Goal: Task Accomplishment & Management: Use online tool/utility

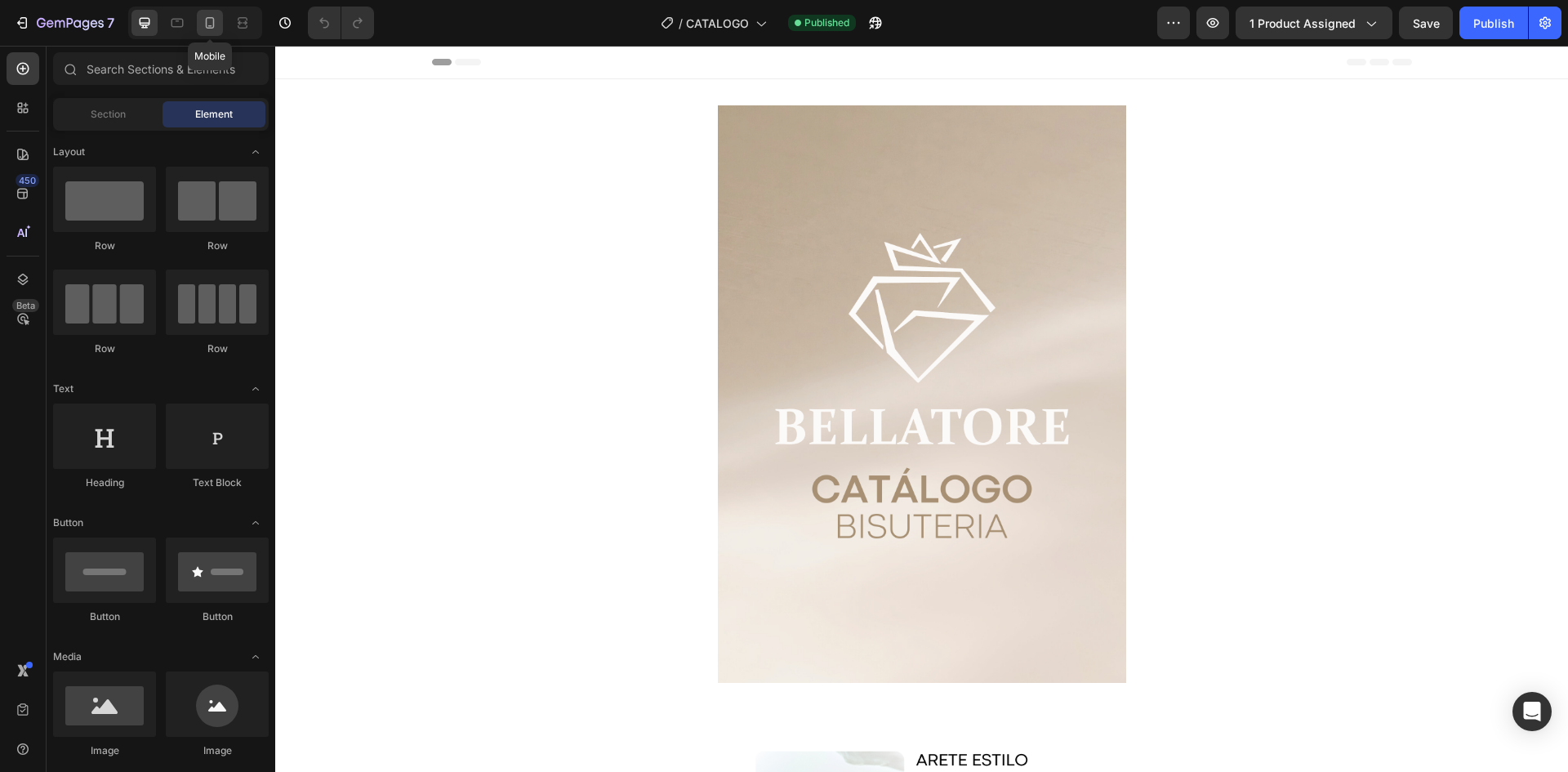
click at [212, 14] on icon at bounding box center [210, 22] width 16 height 16
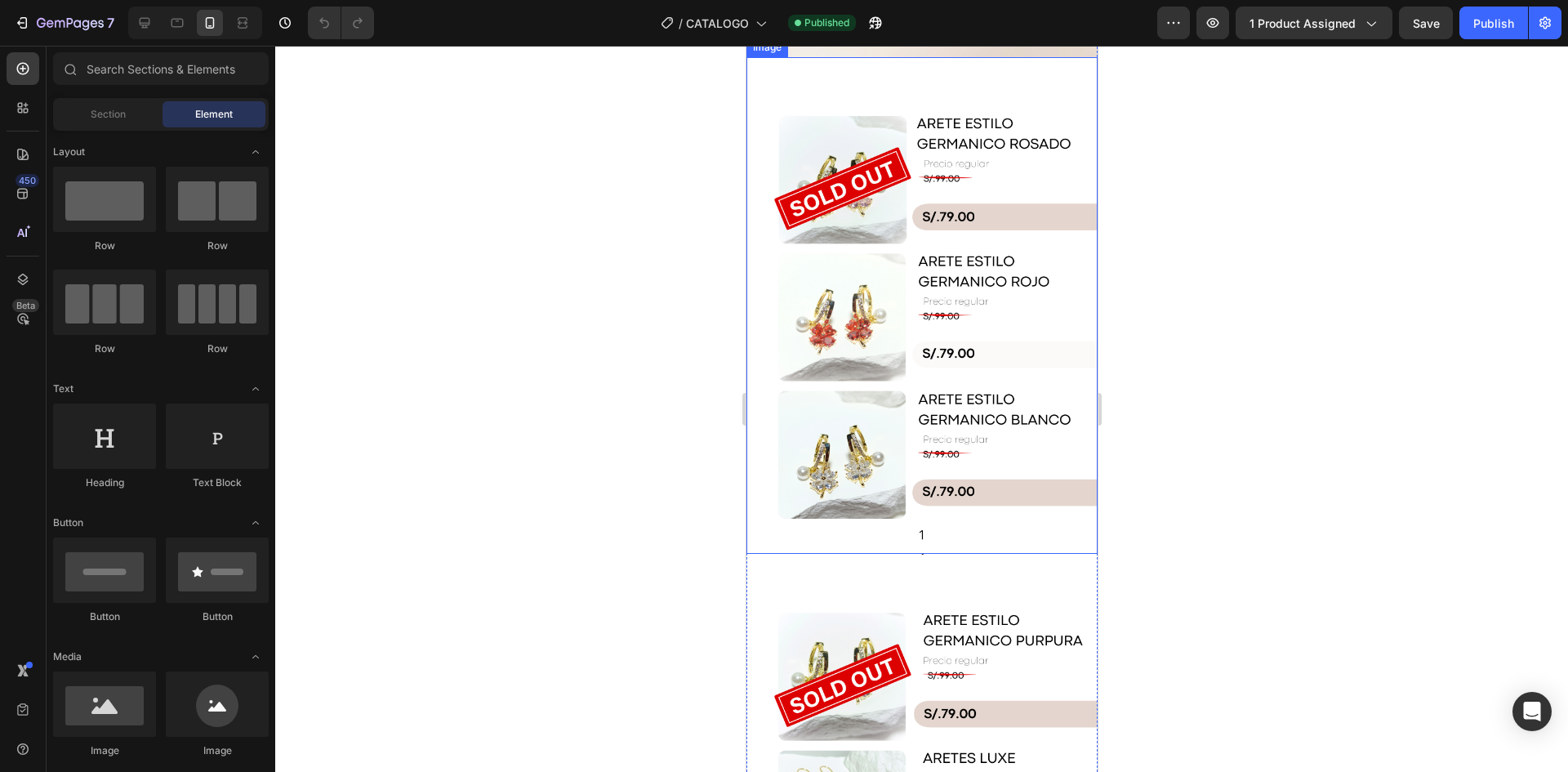
scroll to position [490, 0]
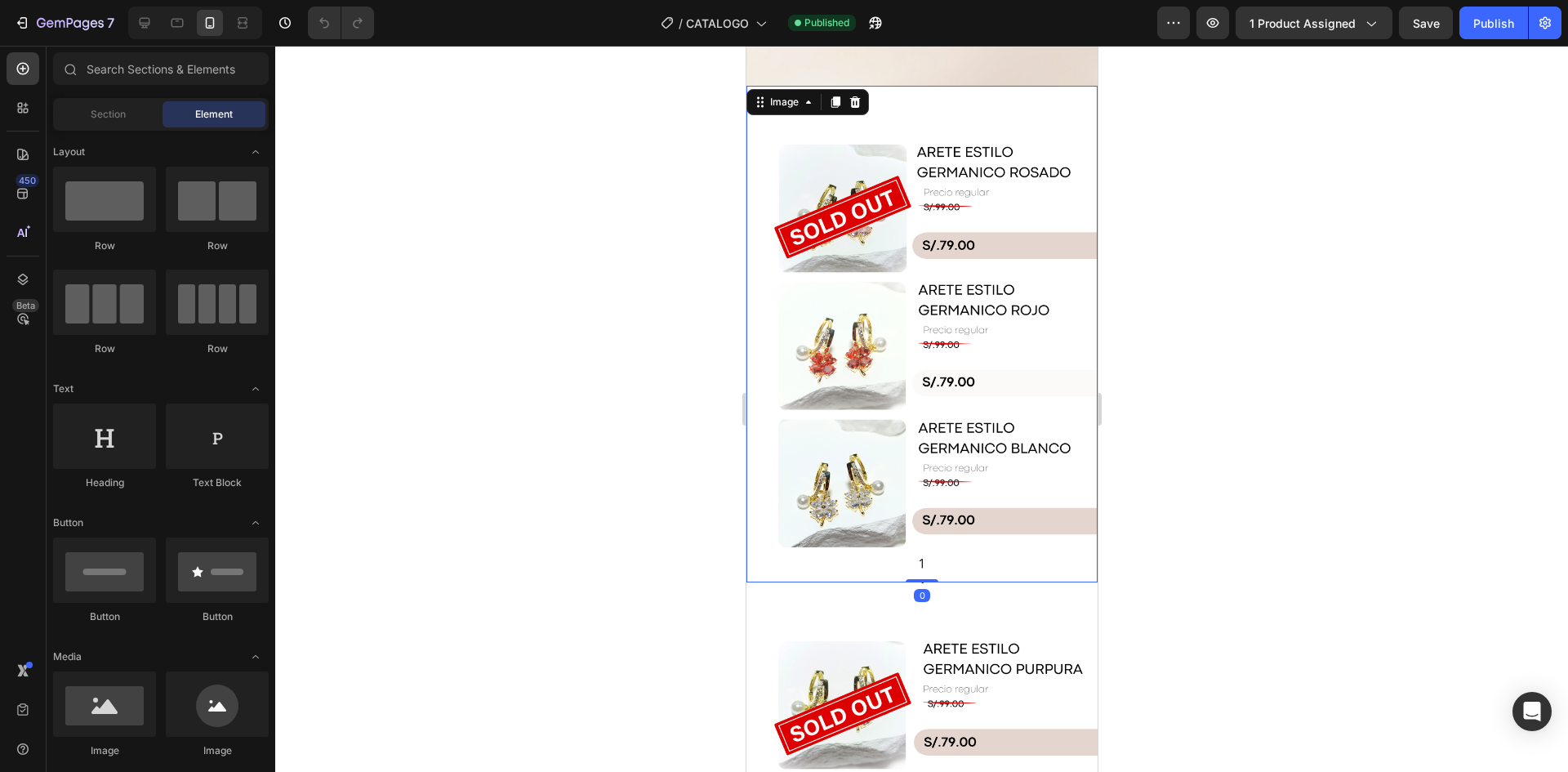
click at [946, 370] on img at bounding box center [921, 334] width 351 height 497
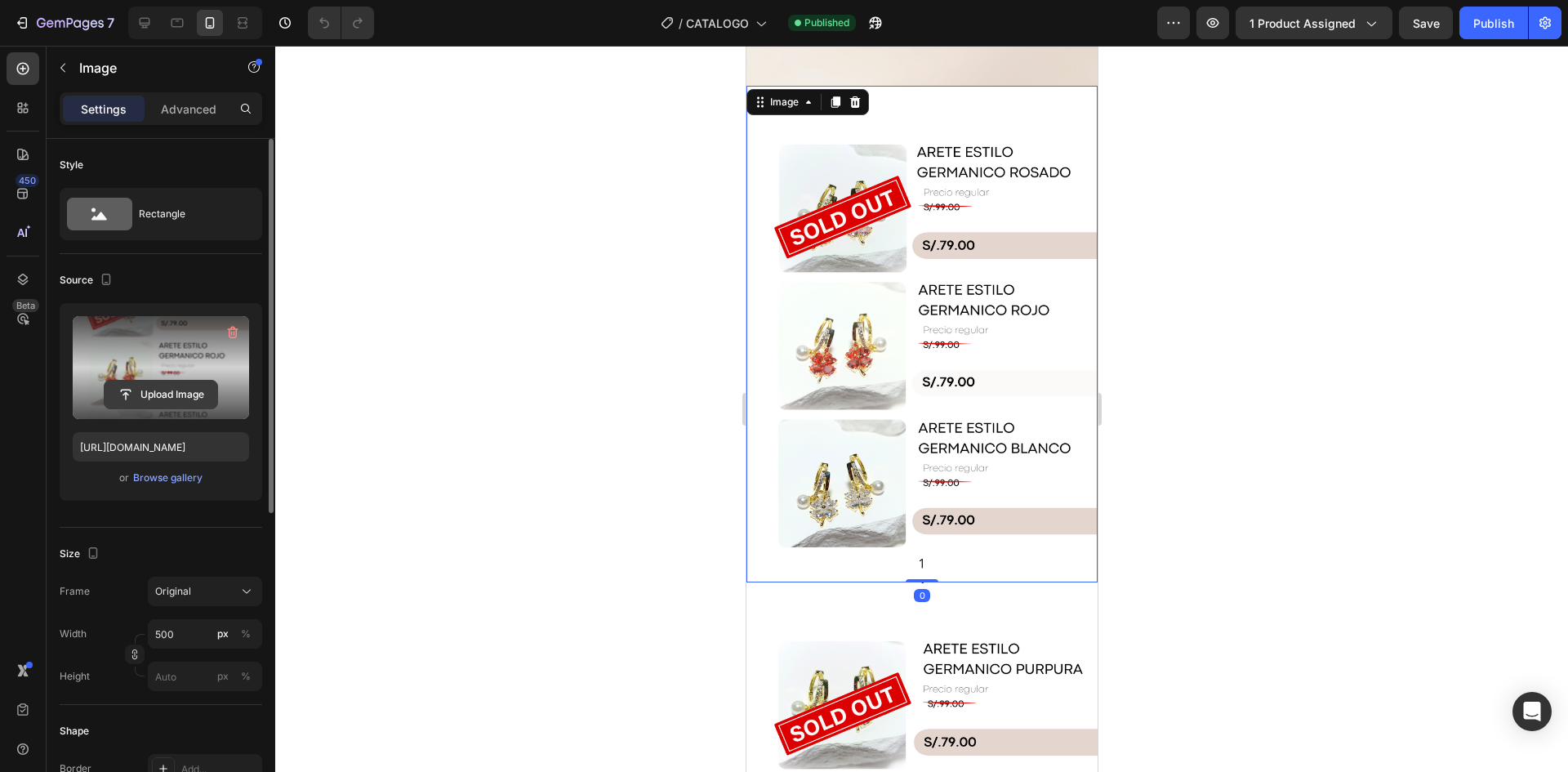
click at [166, 391] on input "file" at bounding box center [161, 394] width 113 height 28
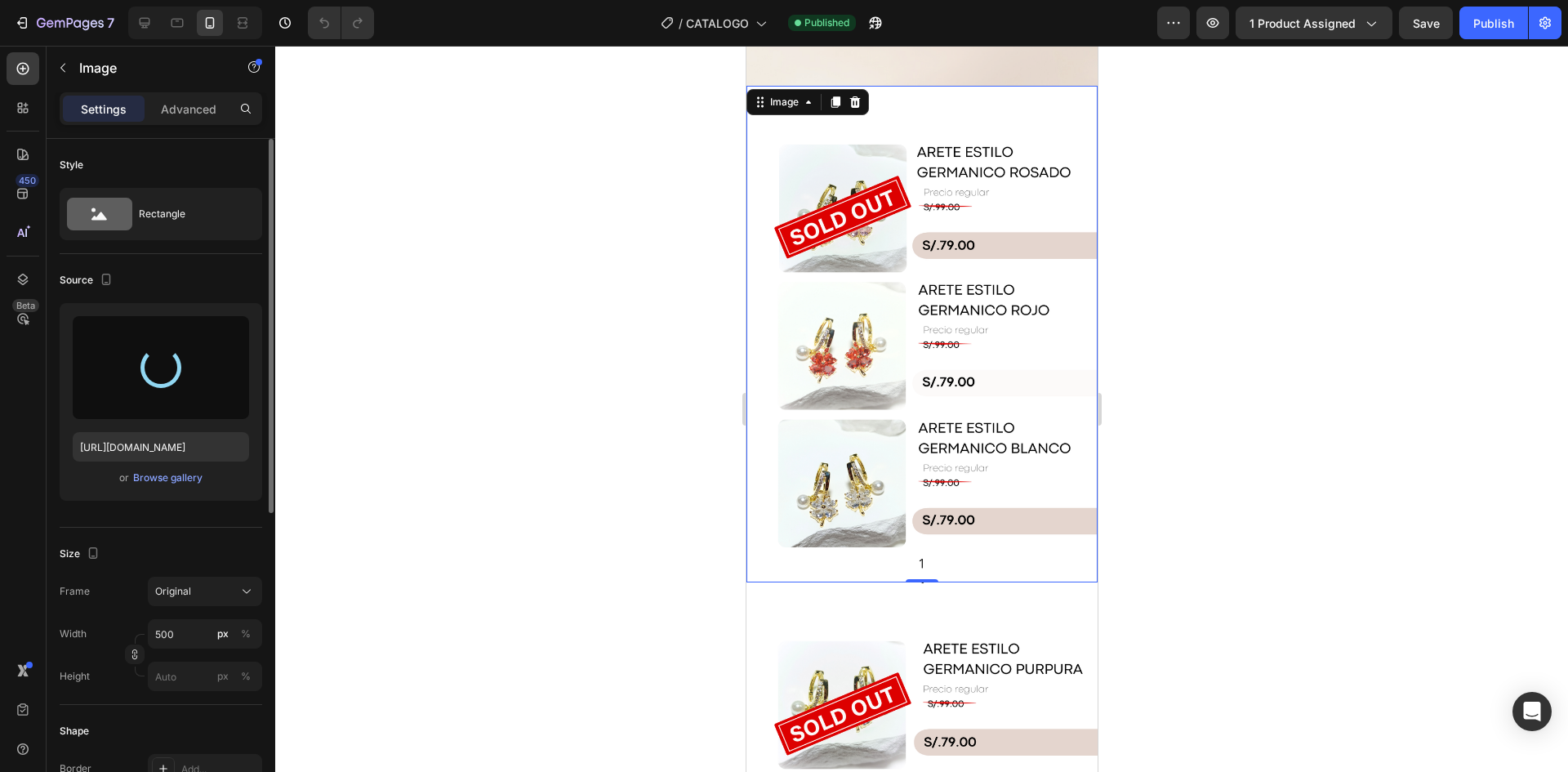
type input "[URL][DOMAIN_NAME]"
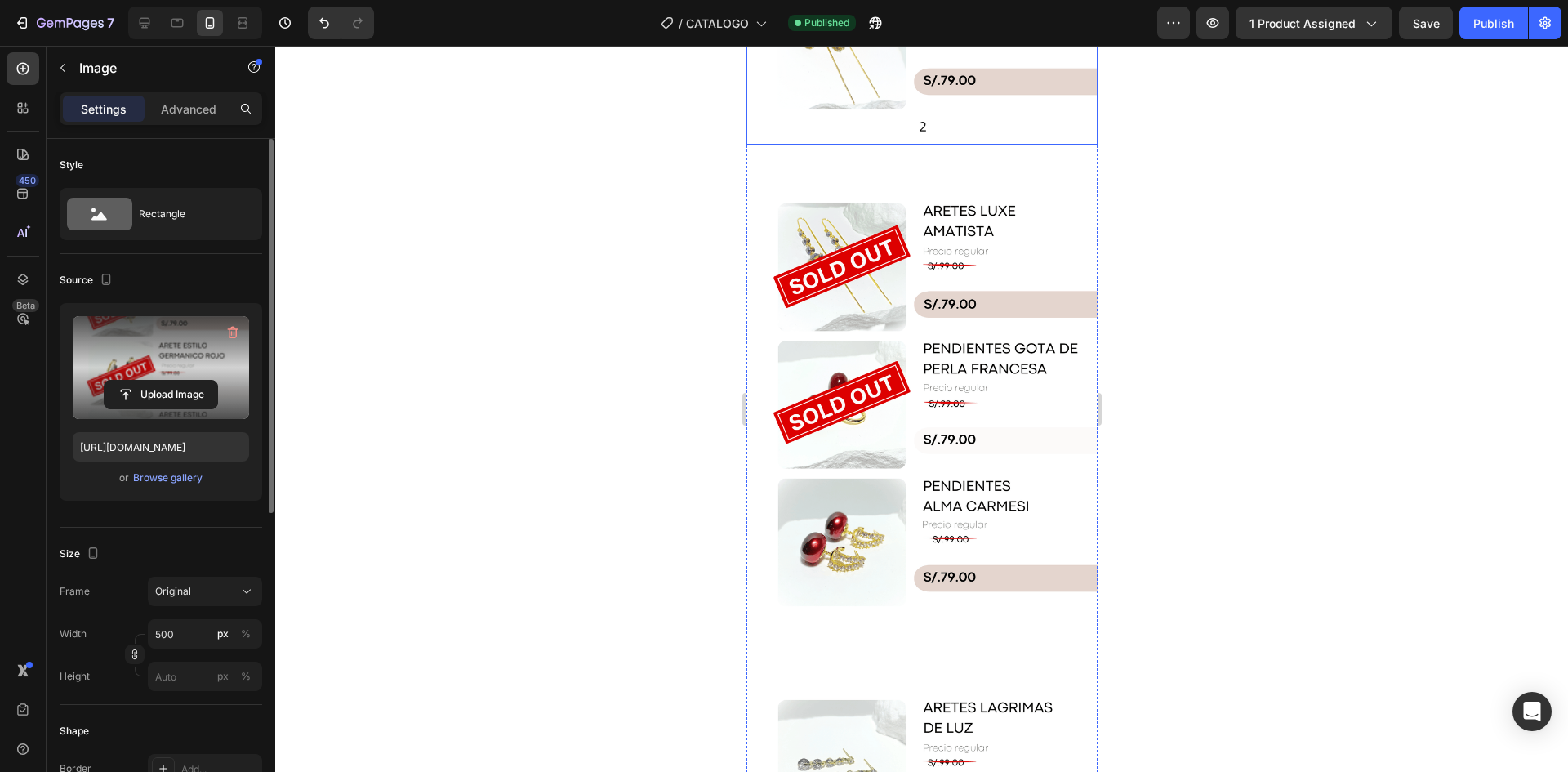
scroll to position [1470, 0]
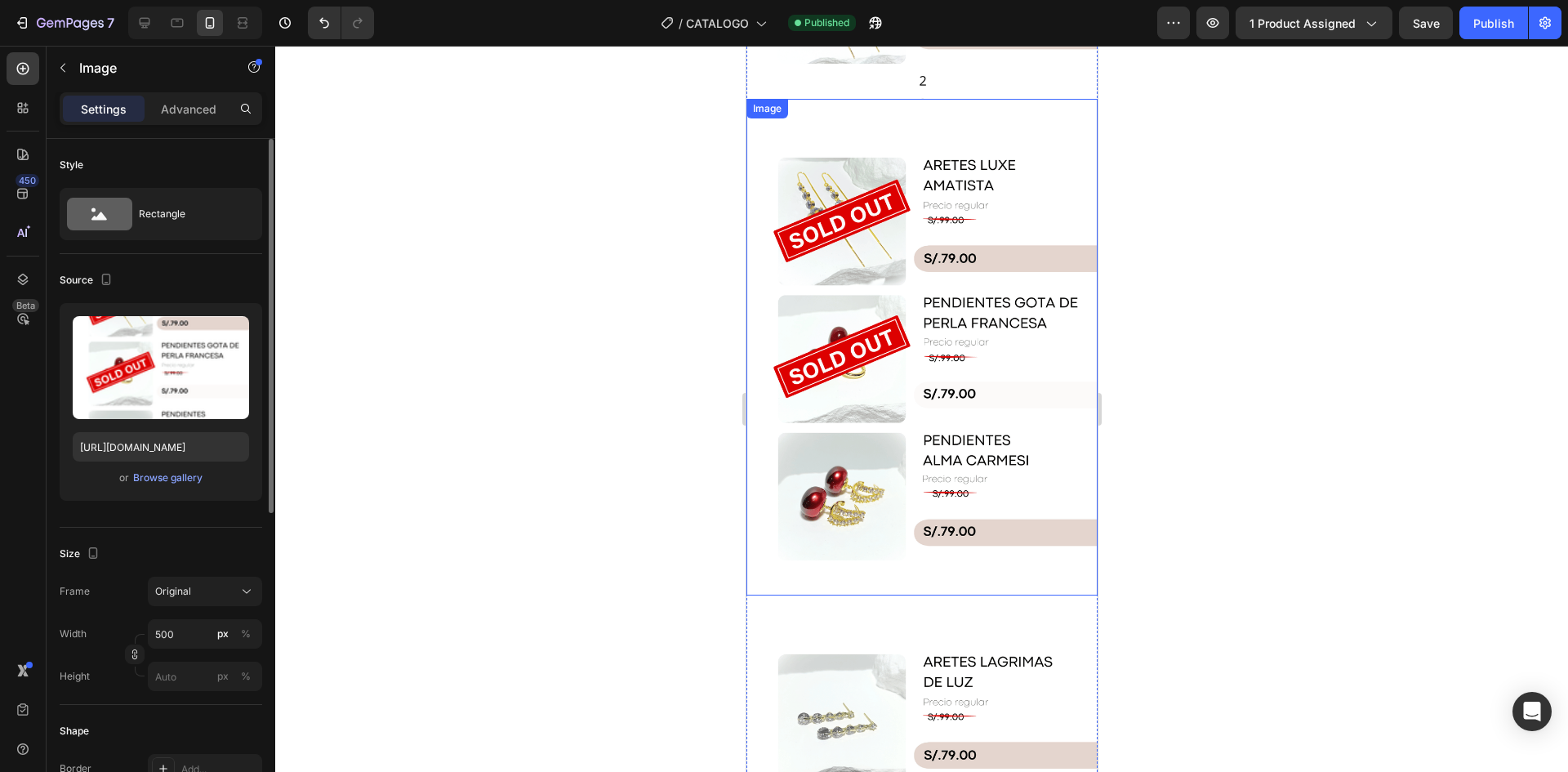
click at [1002, 397] on img at bounding box center [921, 347] width 351 height 497
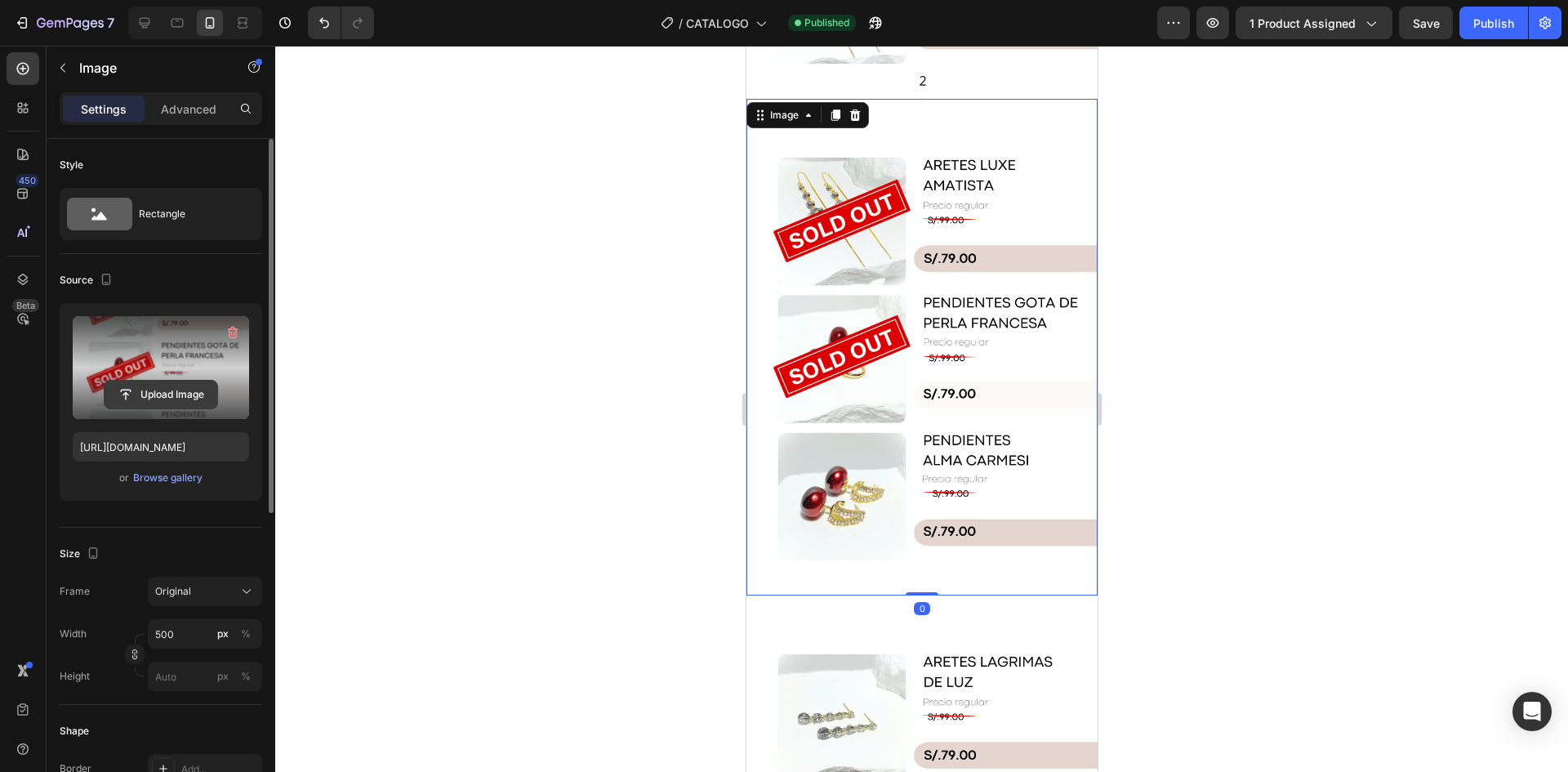
click at [163, 383] on input "file" at bounding box center [161, 394] width 113 height 28
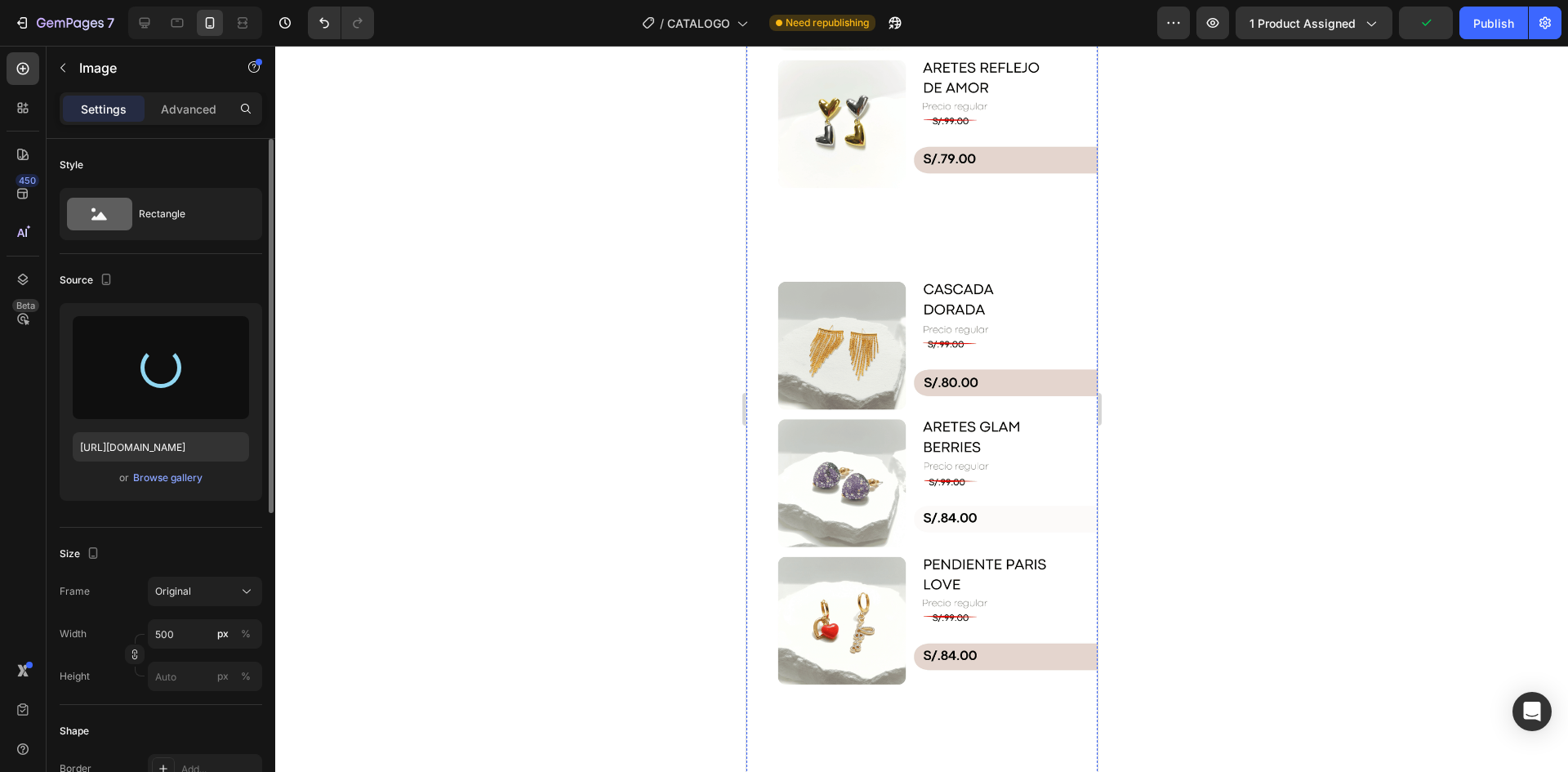
type input "[URL][DOMAIN_NAME]"
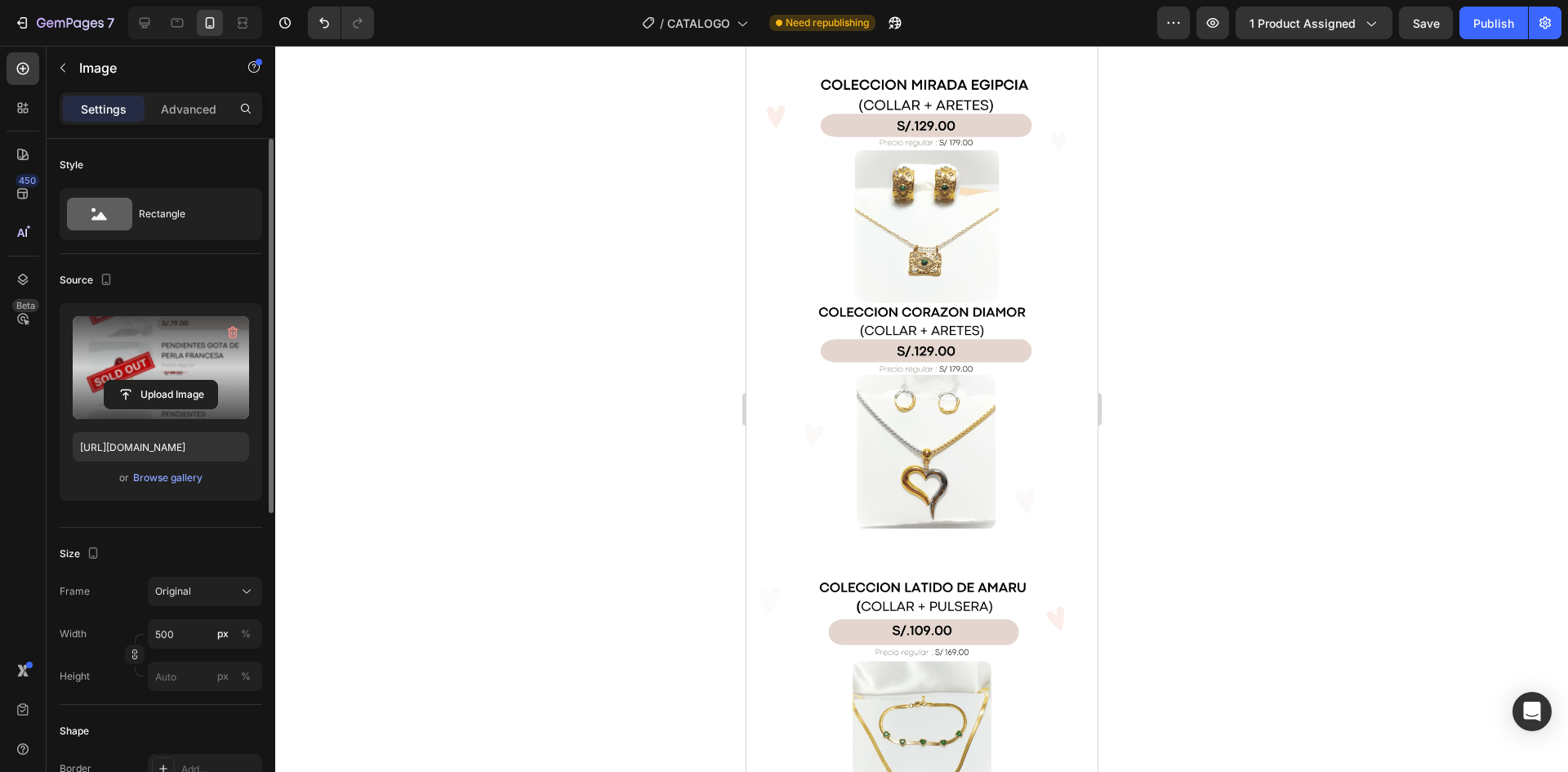
scroll to position [6615, 0]
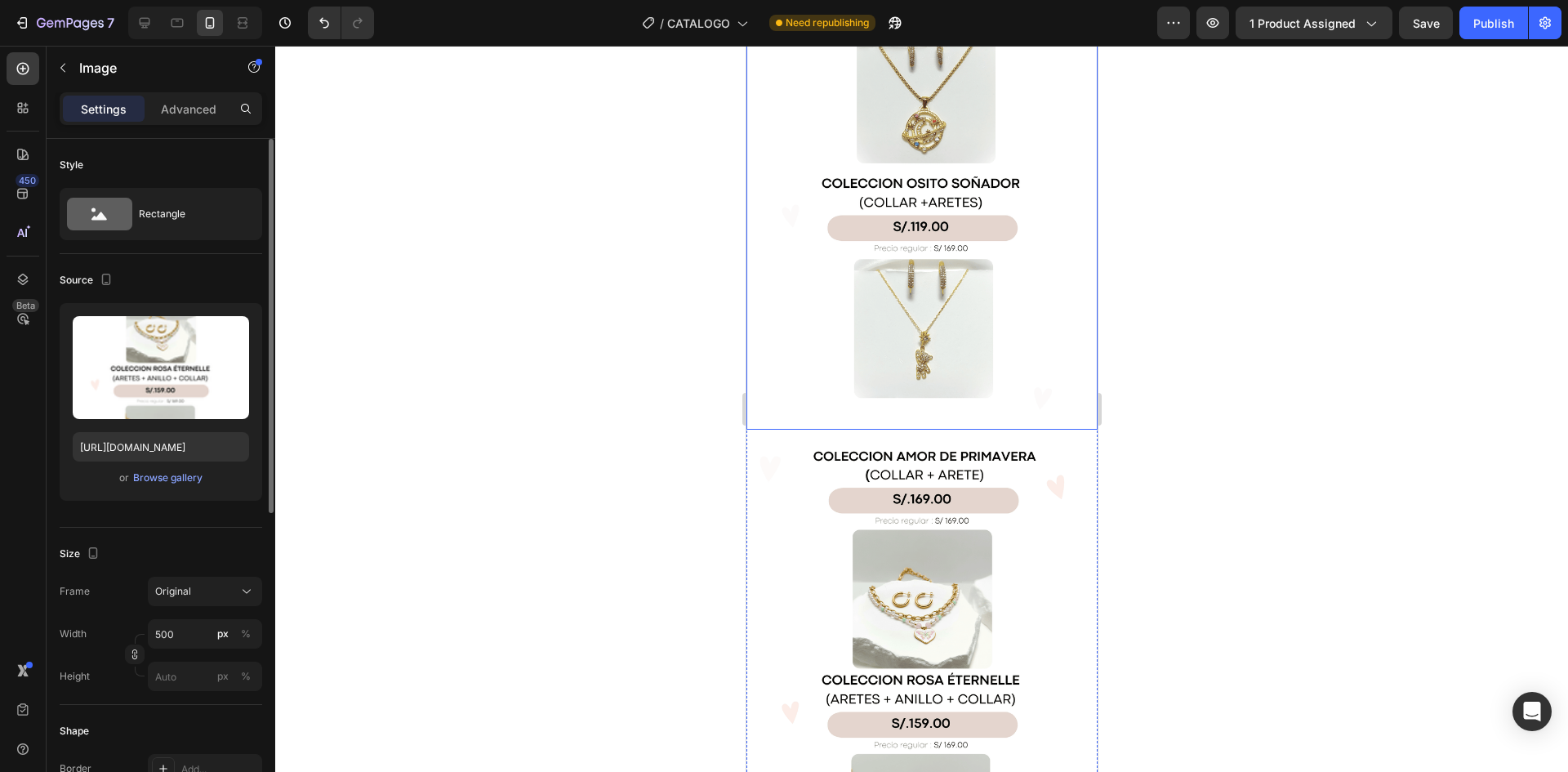
click at [919, 429] on img at bounding box center [921, 678] width 351 height 497
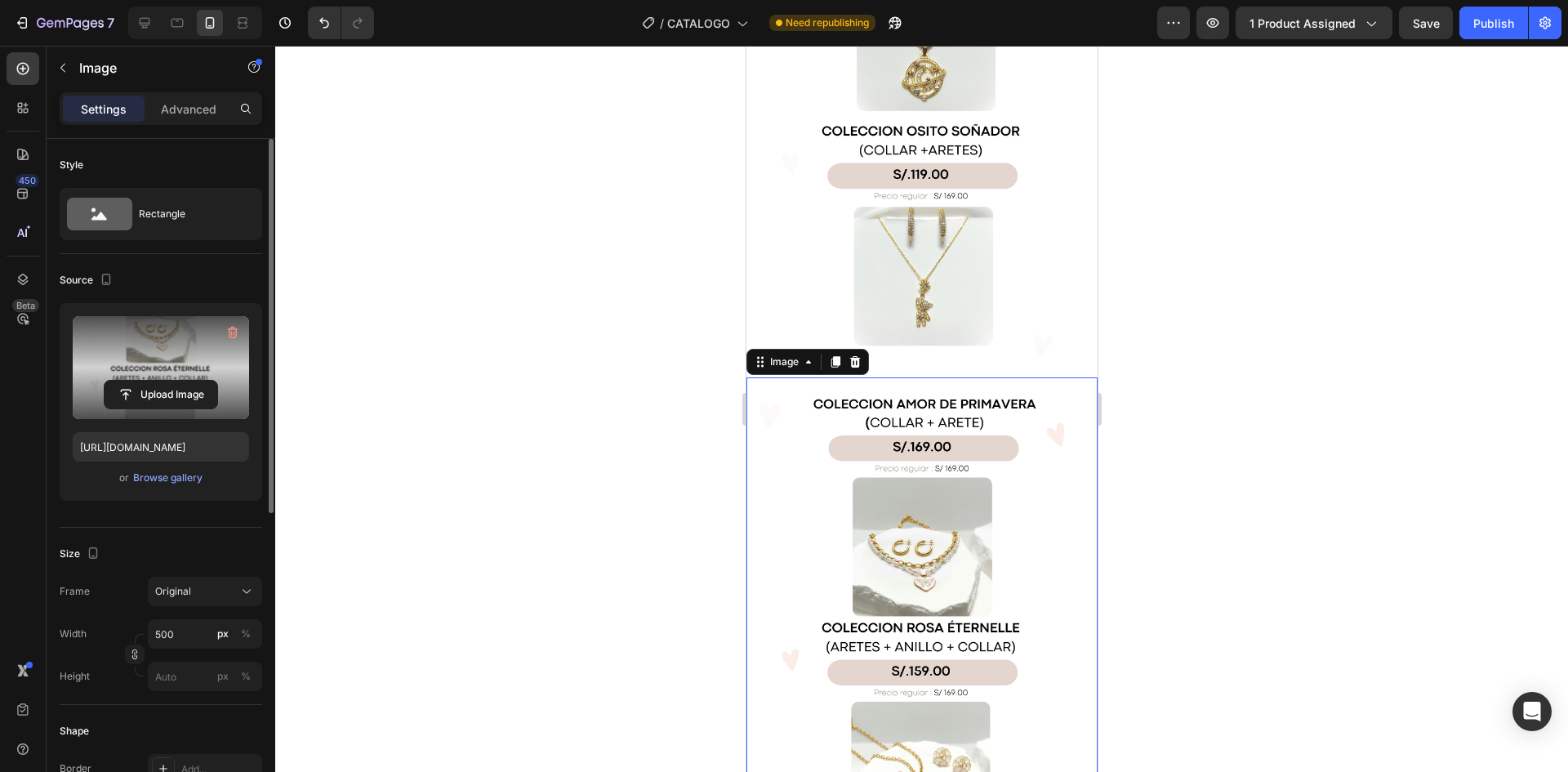
scroll to position [7676, 0]
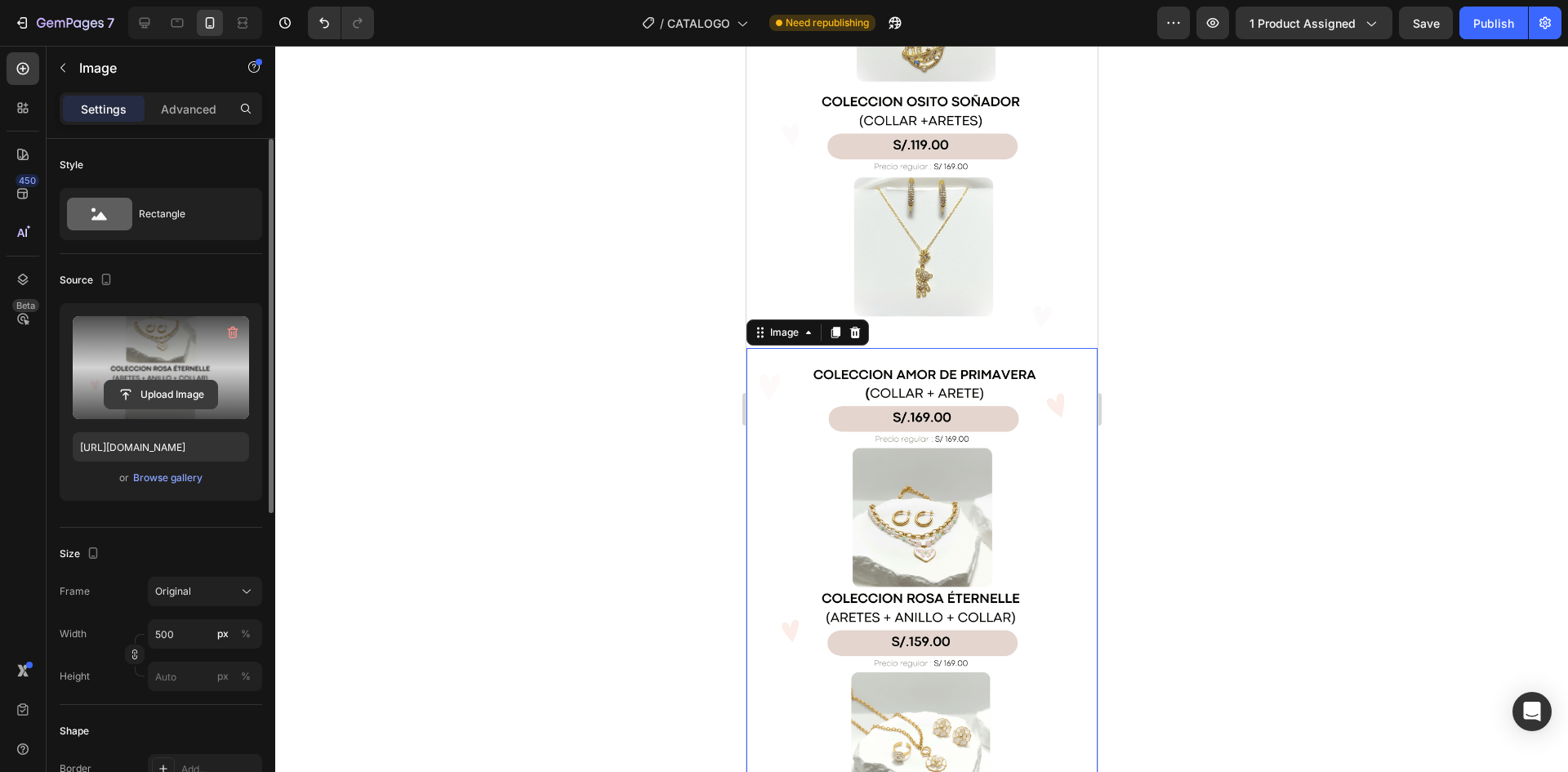
click at [174, 386] on input "file" at bounding box center [161, 394] width 113 height 28
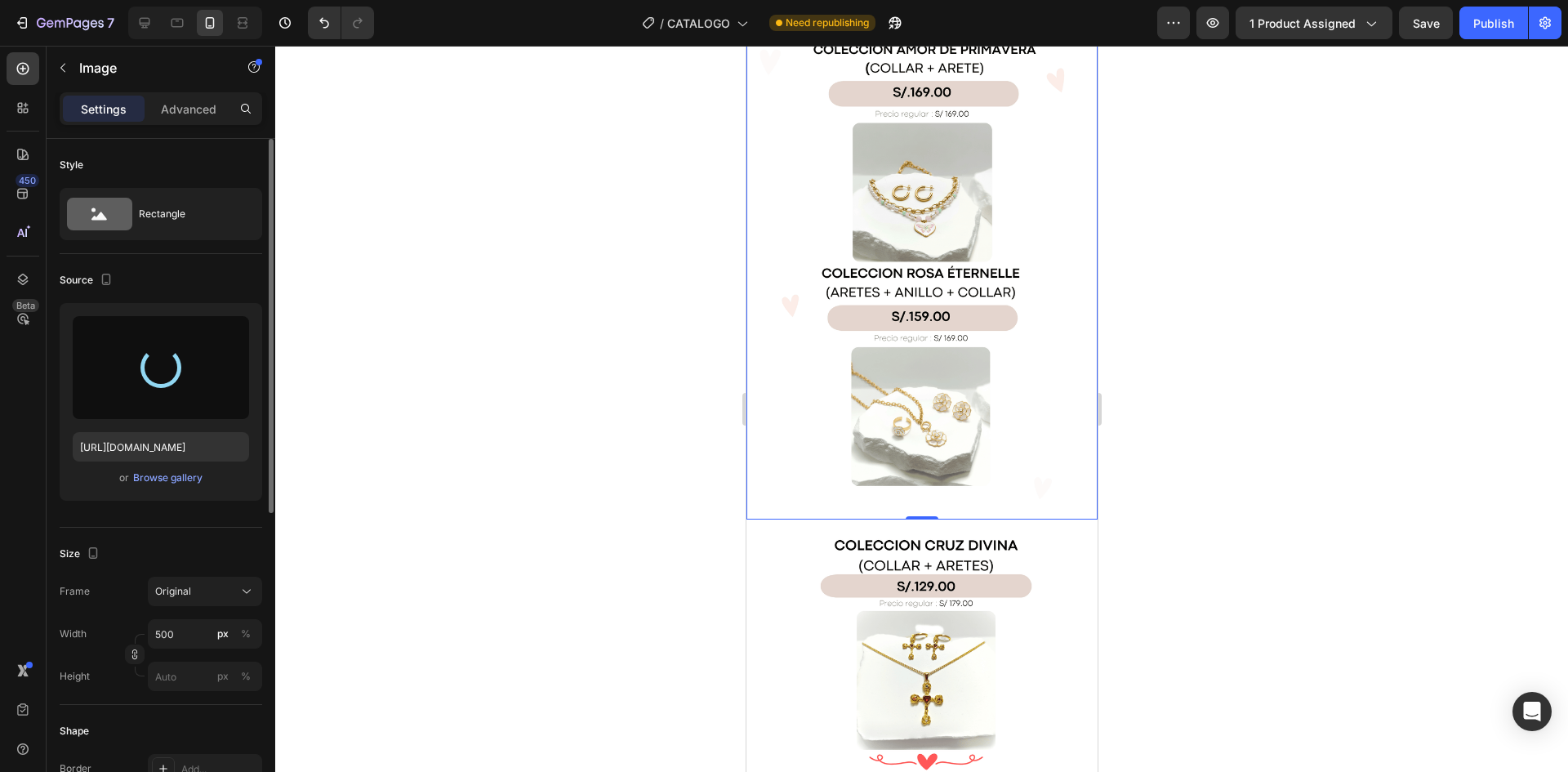
scroll to position [8003, 0]
type input "[URL][DOMAIN_NAME]"
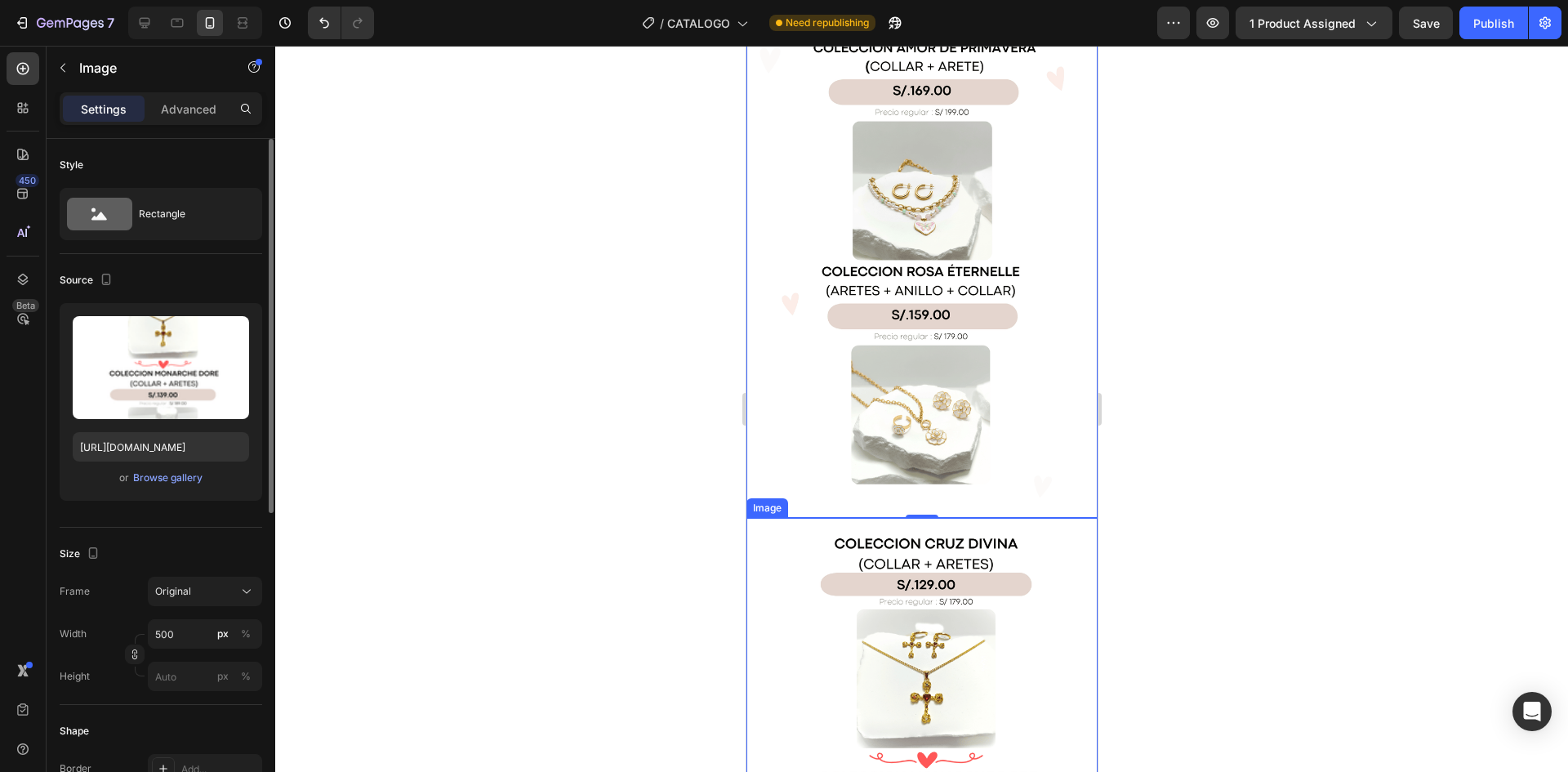
click at [861, 518] on img at bounding box center [921, 766] width 351 height 497
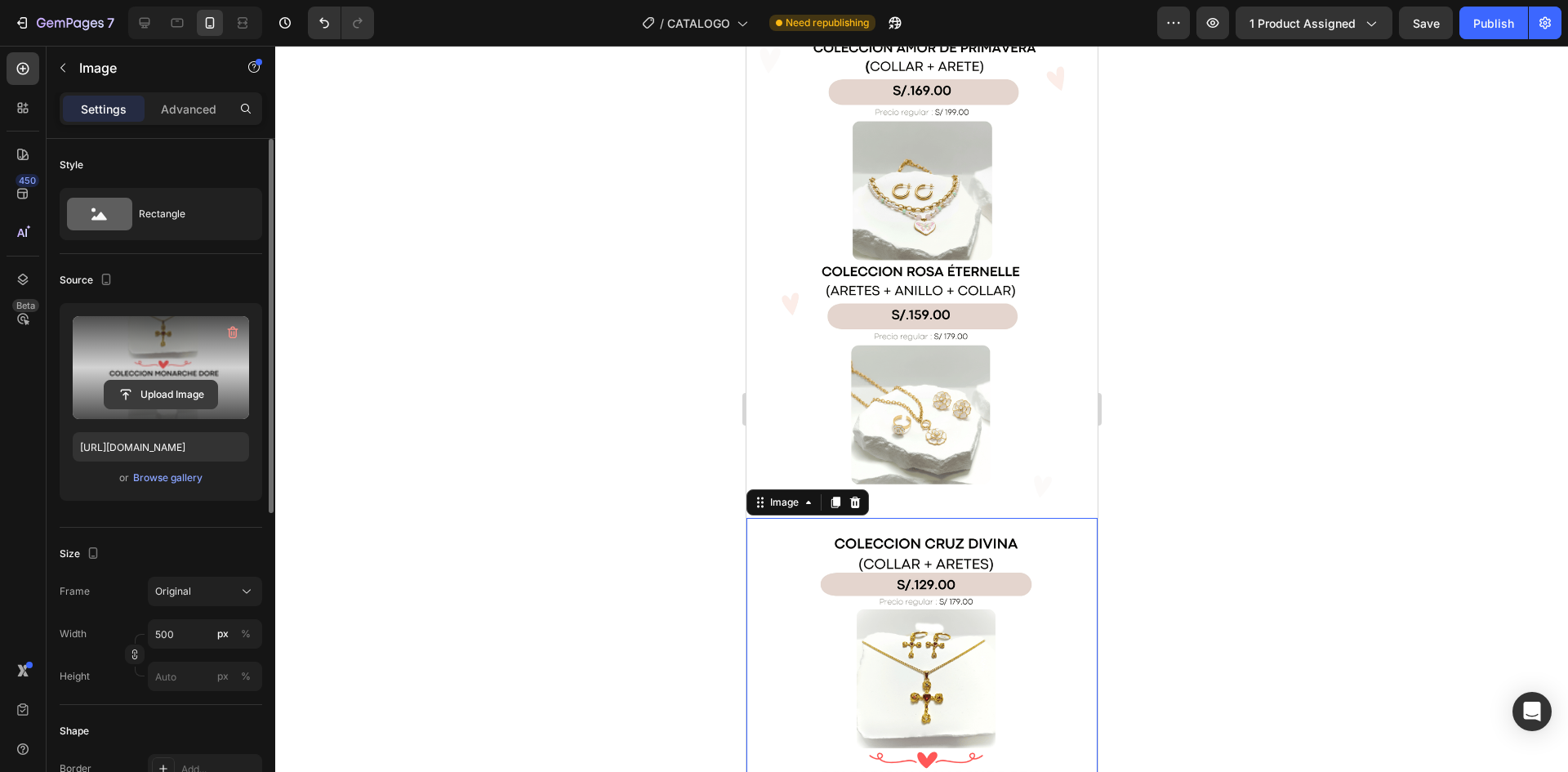
click at [163, 394] on input "file" at bounding box center [161, 394] width 113 height 28
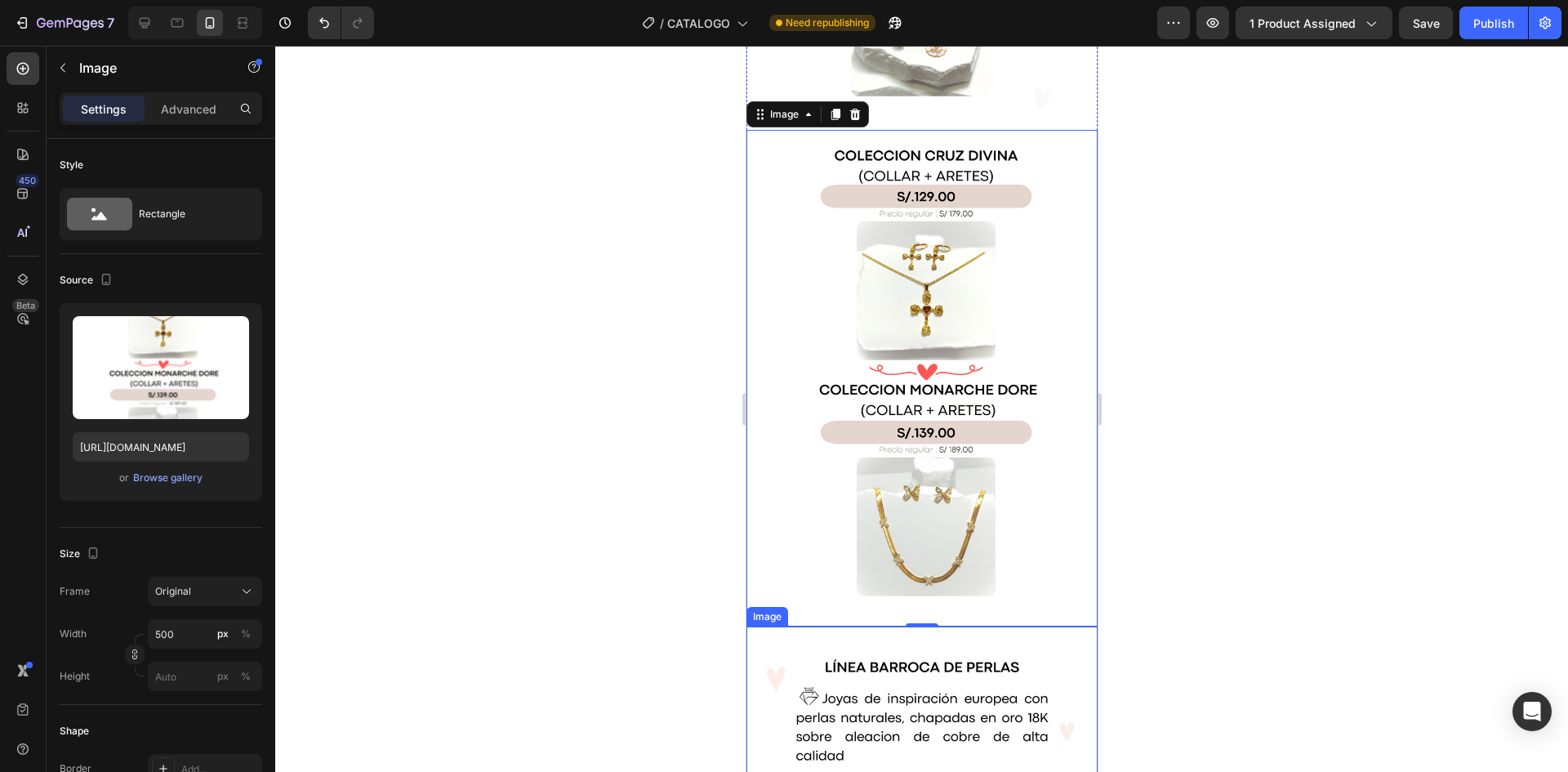
scroll to position [8248, 0]
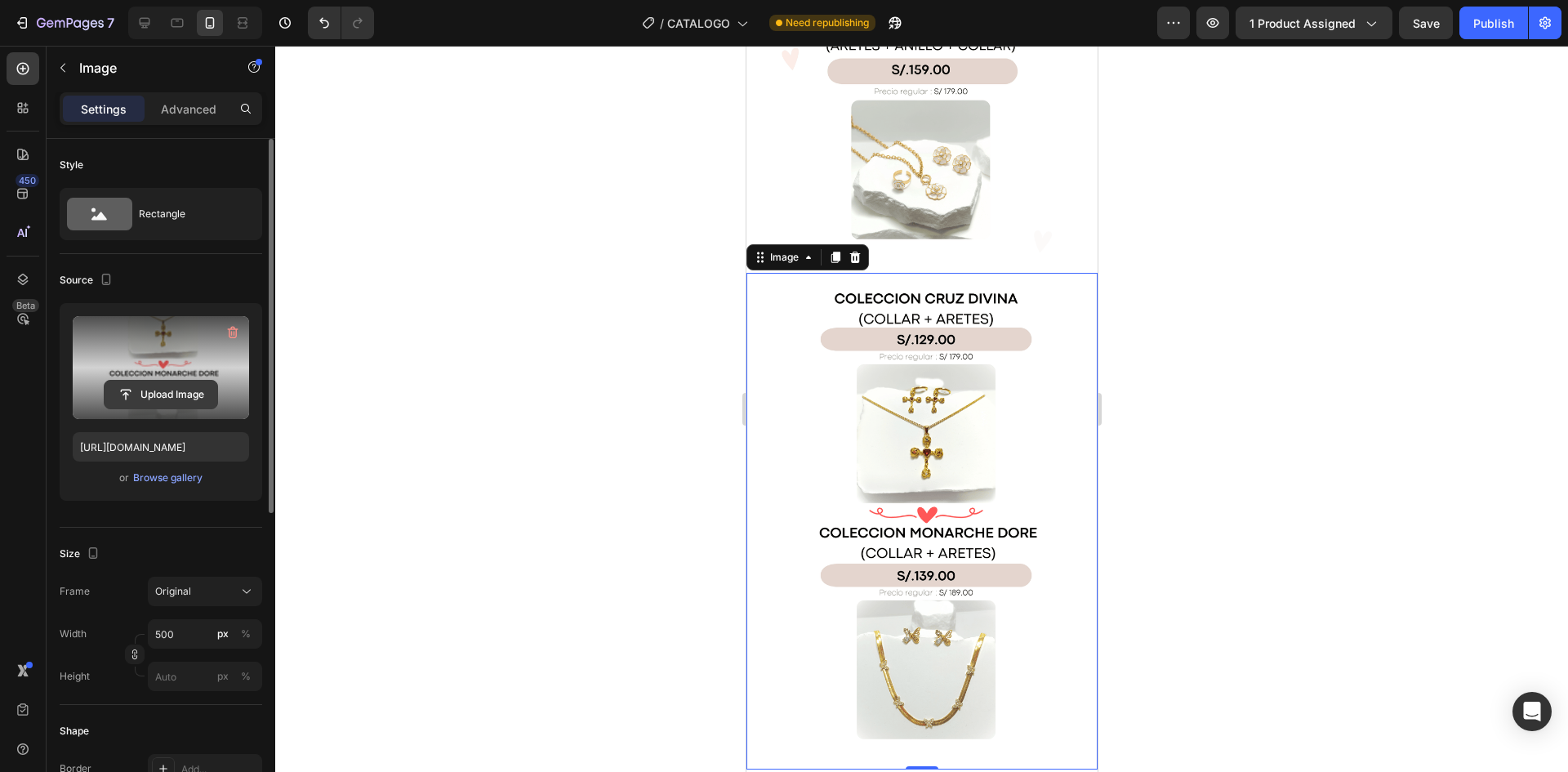
click at [144, 394] on input "file" at bounding box center [161, 394] width 113 height 28
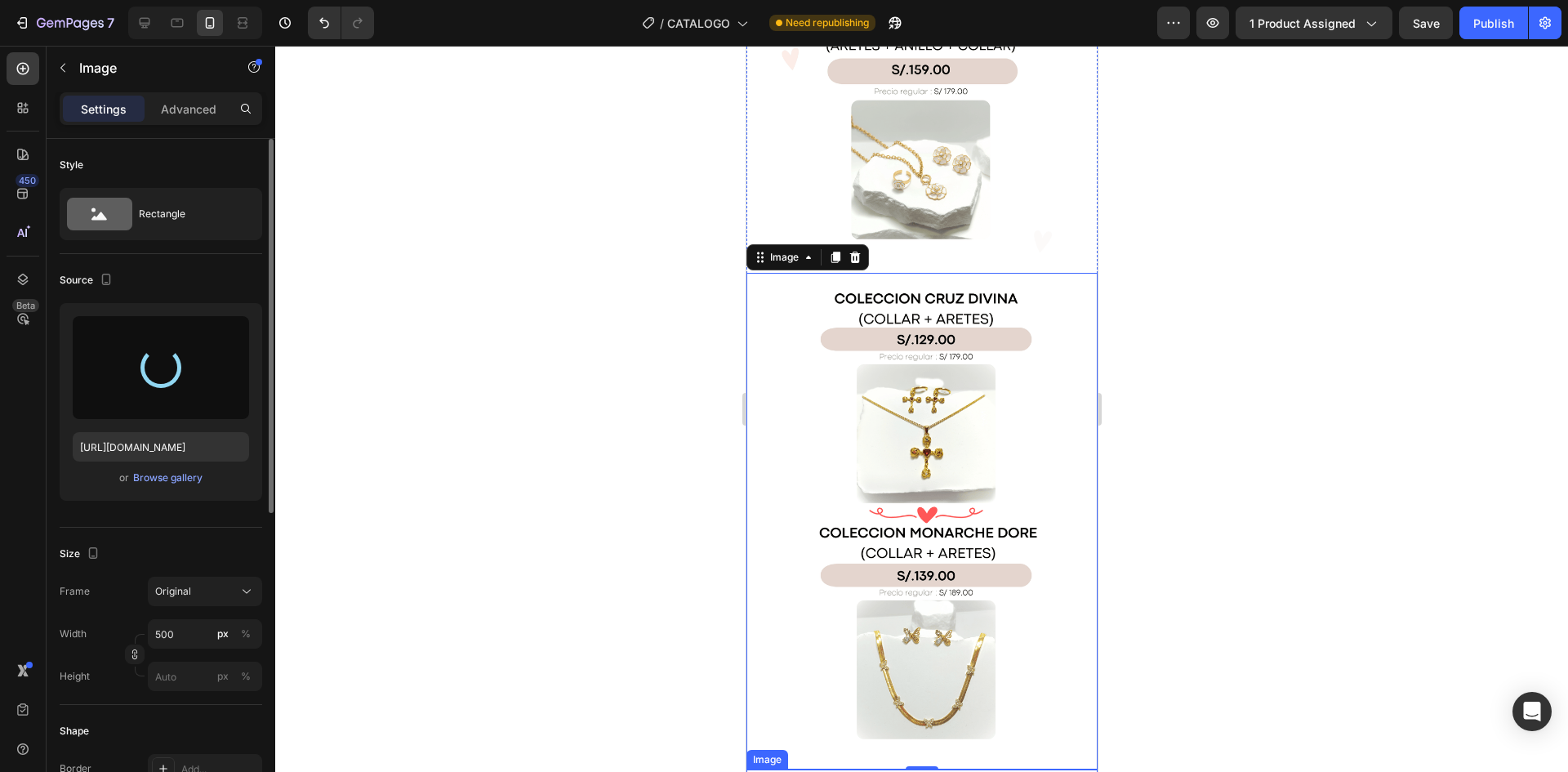
type input "[URL][DOMAIN_NAME]"
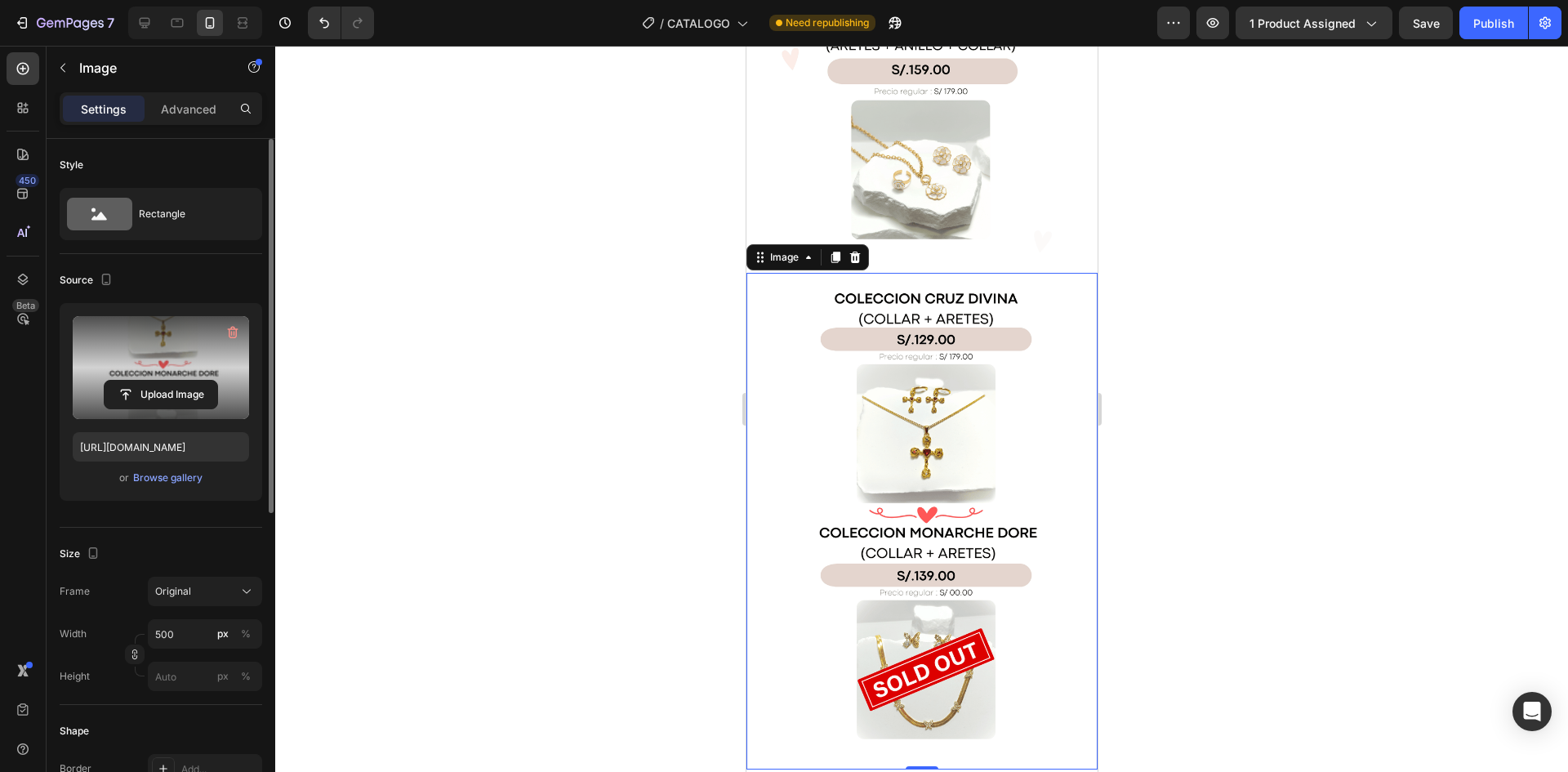
click at [1144, 422] on div at bounding box center [921, 408] width 1293 height 726
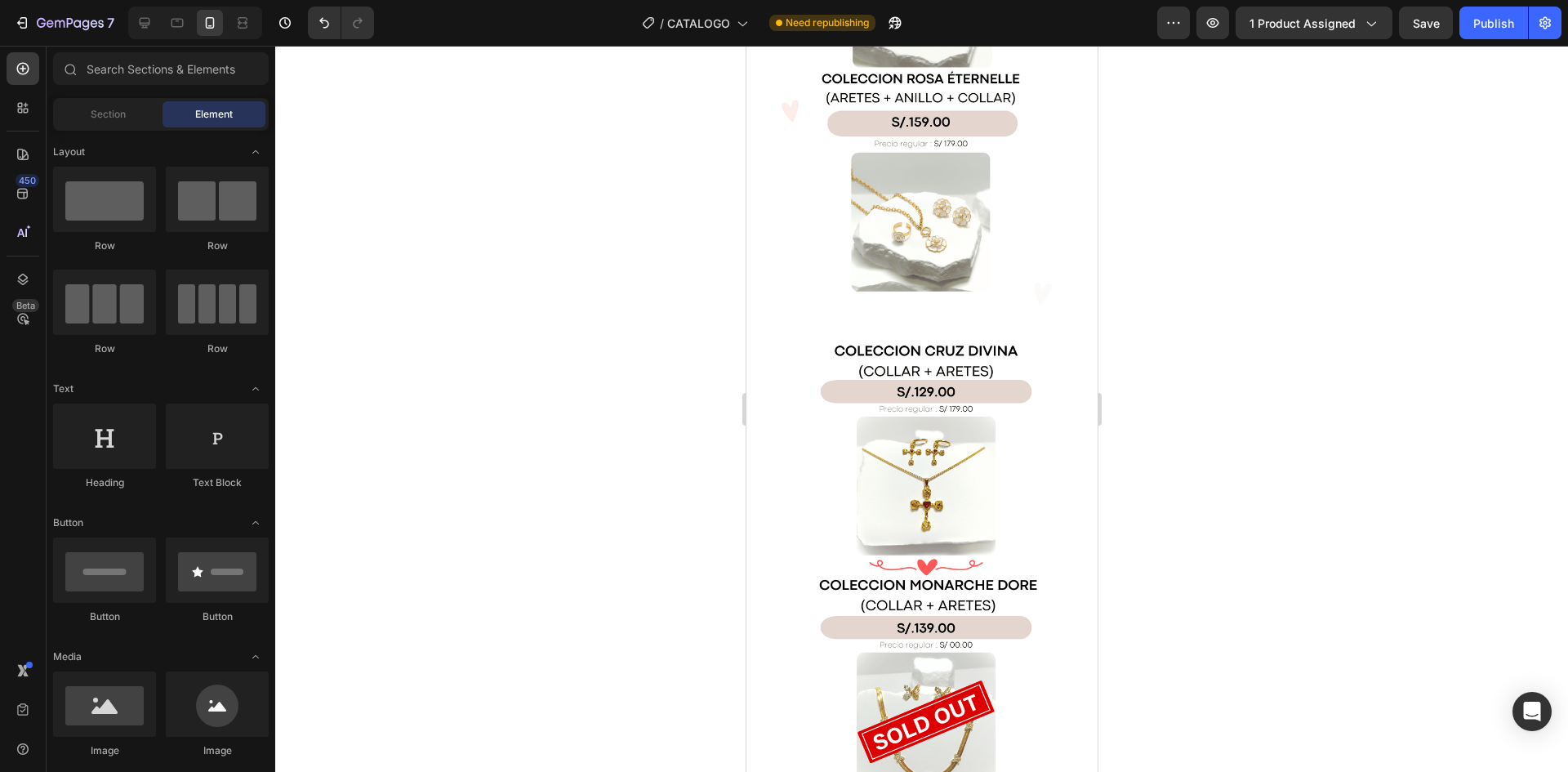
scroll to position [8166, 0]
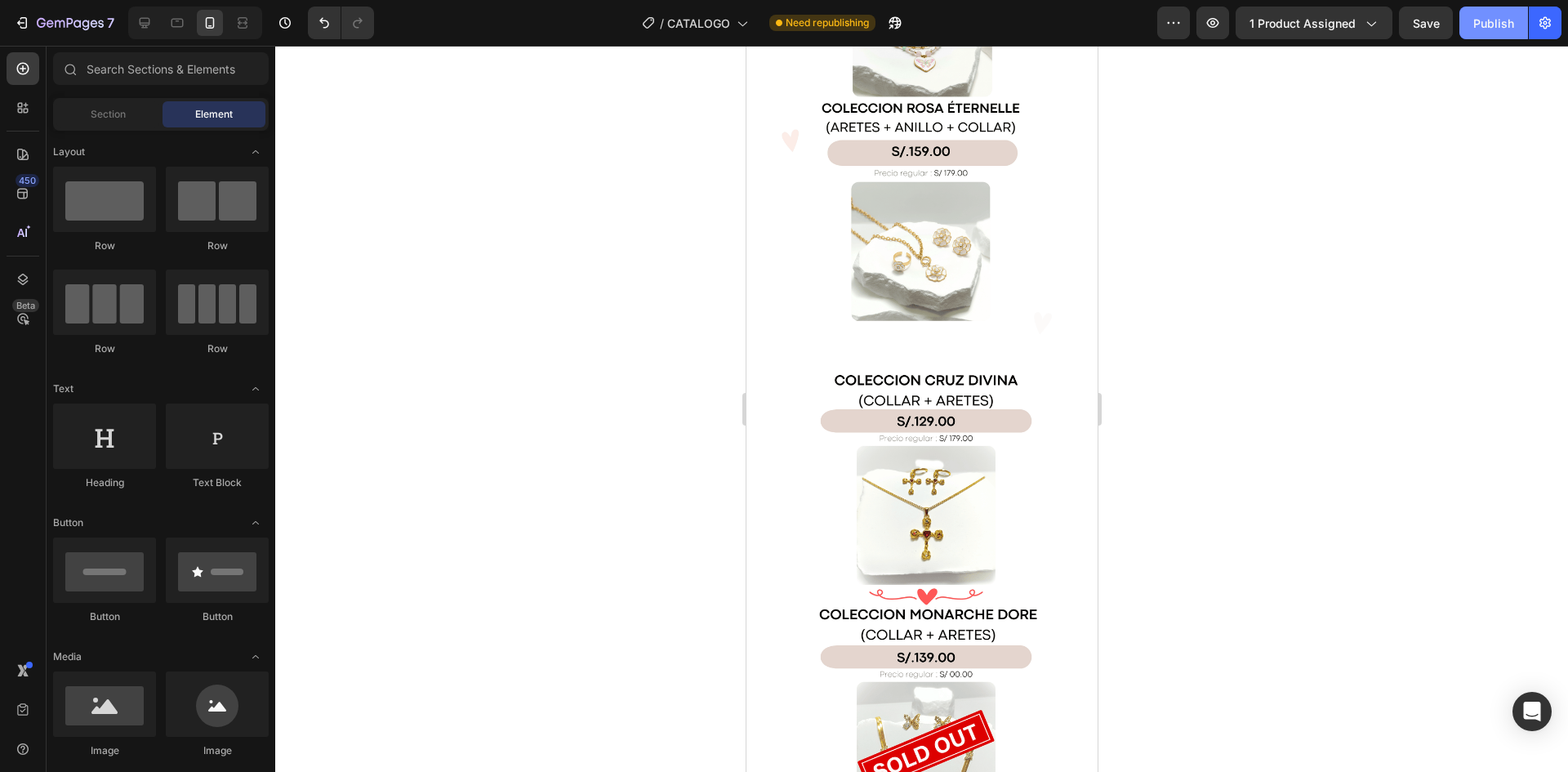
click at [1483, 21] on div "Publish" at bounding box center [1494, 23] width 40 height 17
